Goal: Task Accomplishment & Management: Manage account settings

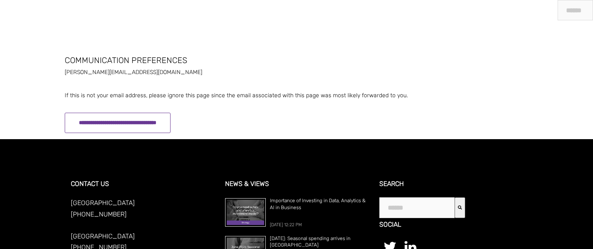
click at [170, 124] on input "**********" at bounding box center [118, 123] width 106 height 20
